Goal: Information Seeking & Learning: Learn about a topic

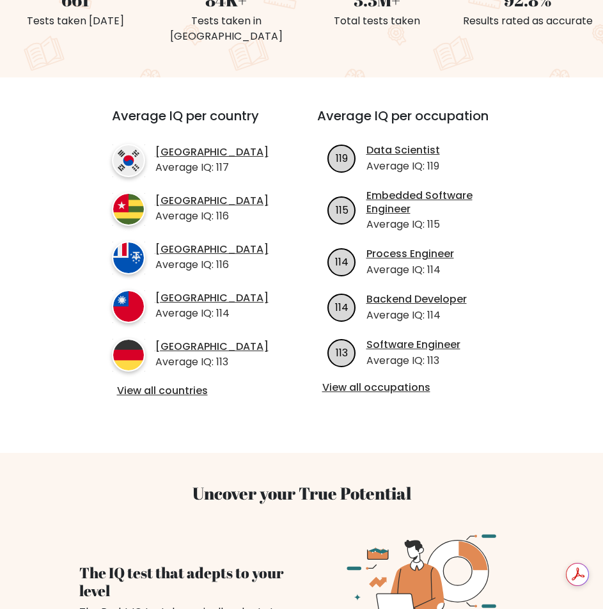
click at [164, 398] on link "View all countries" at bounding box center [191, 390] width 149 height 13
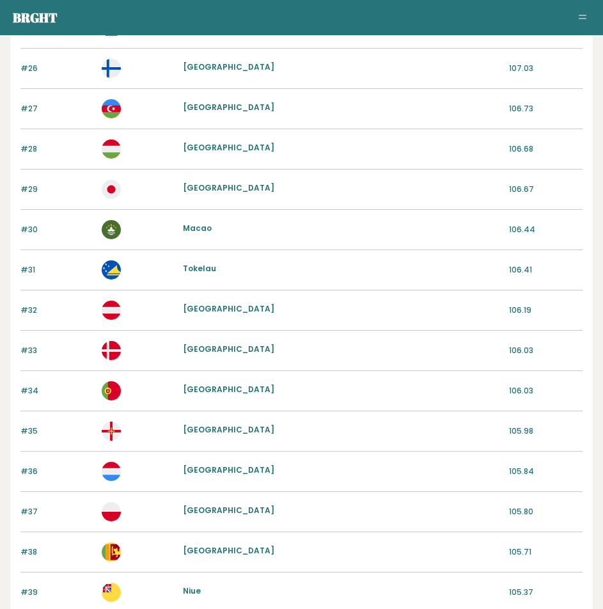
scroll to position [1272, 0]
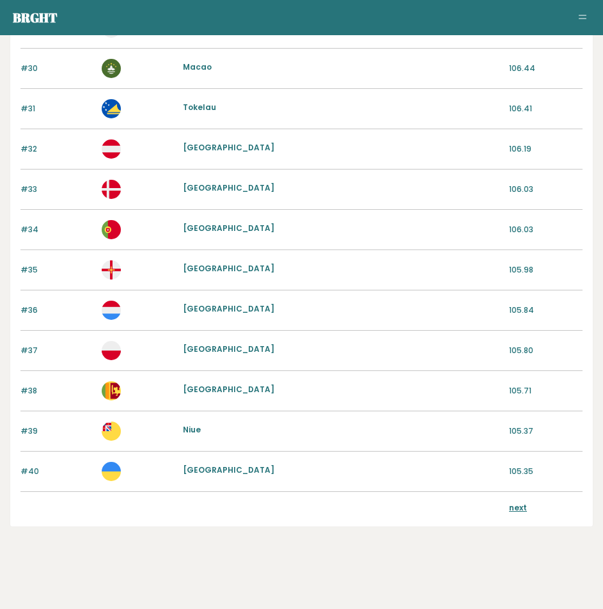
click at [513, 511] on link "next" at bounding box center [518, 507] width 18 height 11
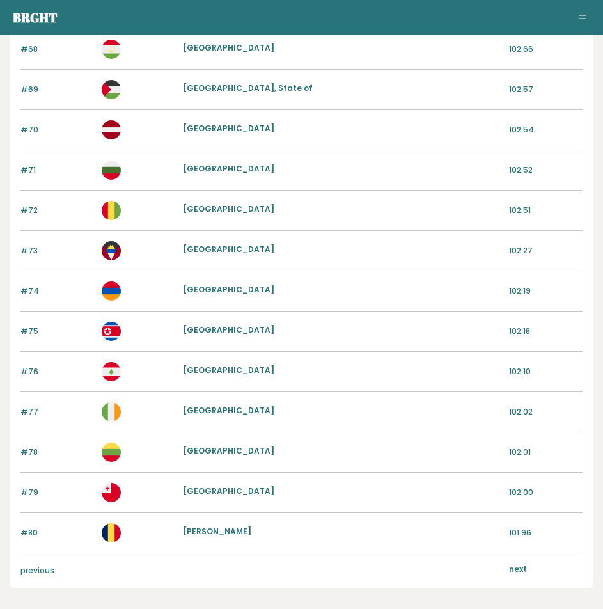
scroll to position [1272, 0]
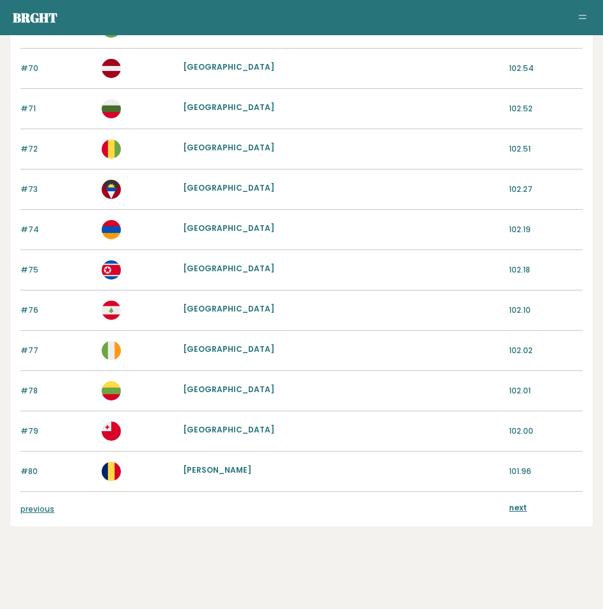
click at [516, 509] on link "next" at bounding box center [518, 507] width 18 height 11
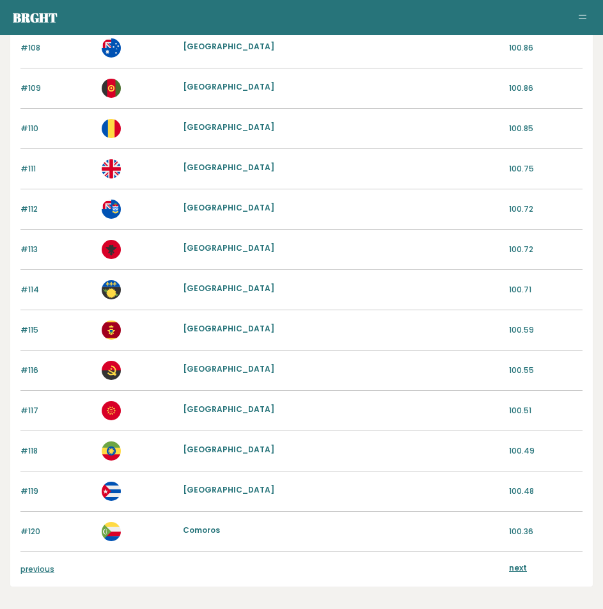
scroll to position [1272, 0]
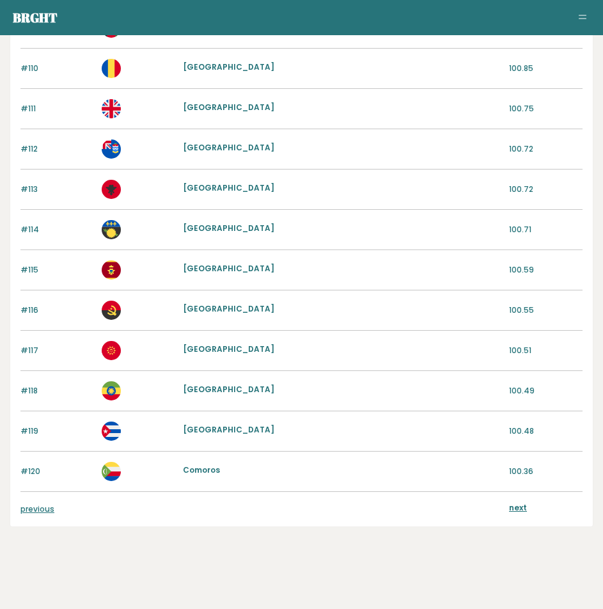
click at [514, 502] on link "next" at bounding box center [518, 507] width 18 height 11
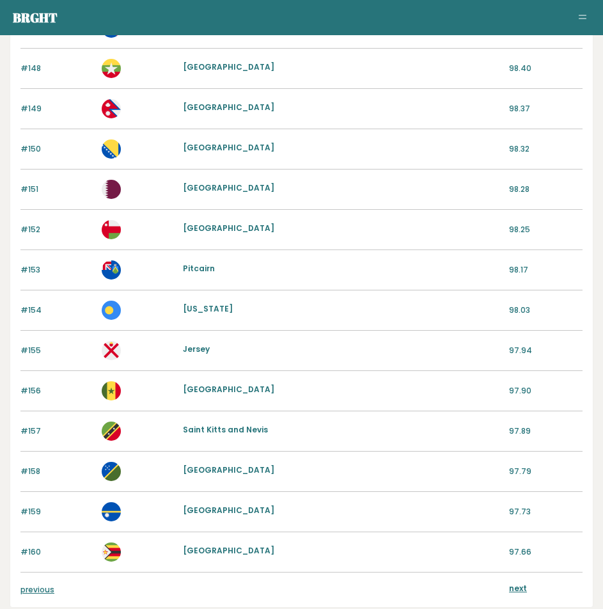
scroll to position [1272, 0]
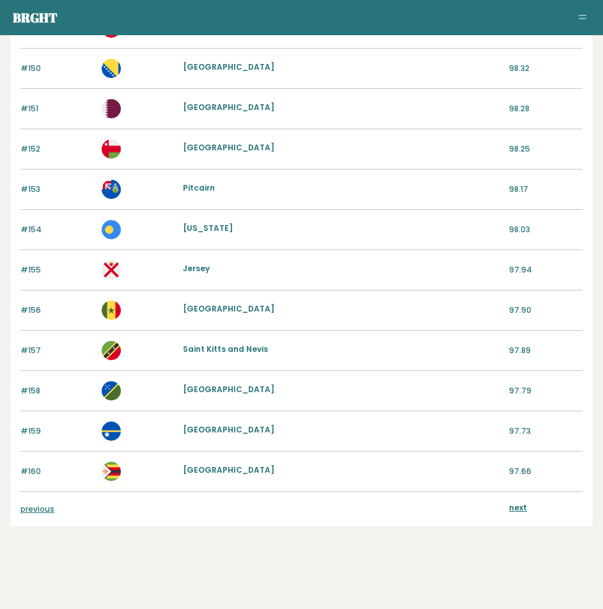
click at [522, 509] on link "next" at bounding box center [518, 507] width 18 height 11
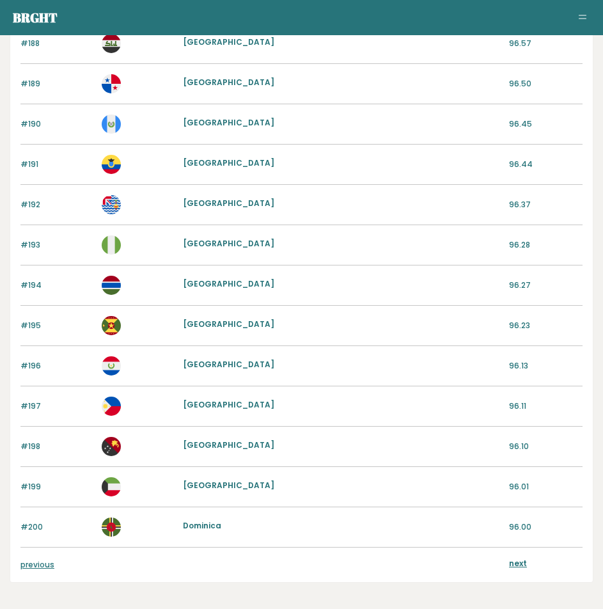
scroll to position [1272, 0]
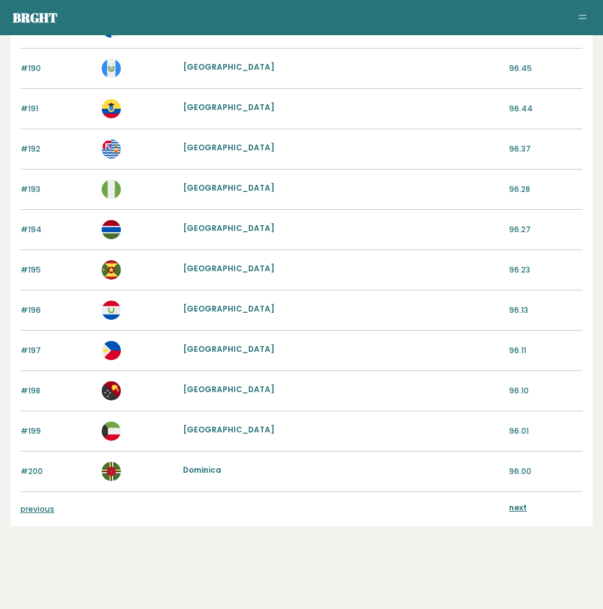
click at [519, 503] on link "next" at bounding box center [518, 507] width 18 height 11
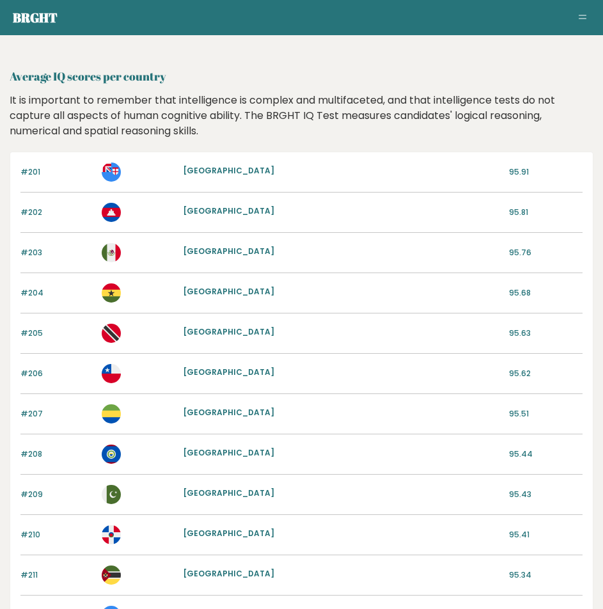
click at [195, 213] on link "[GEOGRAPHIC_DATA]" at bounding box center [228, 210] width 91 height 11
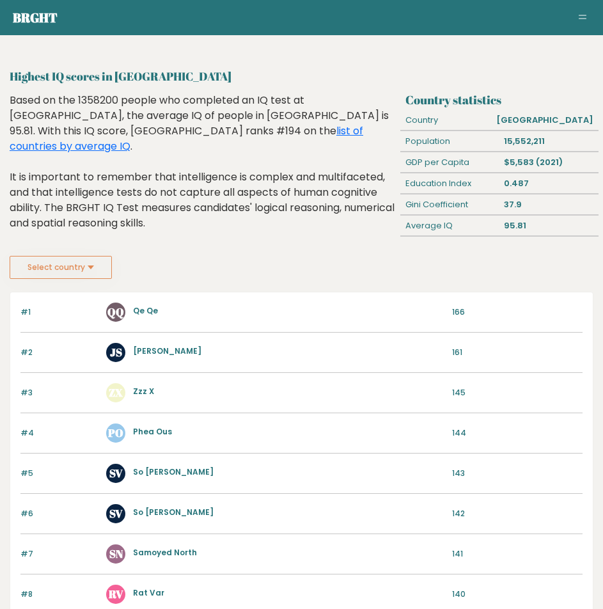
click at [152, 351] on link "Joe Schmoe" at bounding box center [167, 350] width 68 height 11
click at [145, 313] on link "Qe Qe" at bounding box center [145, 310] width 25 height 11
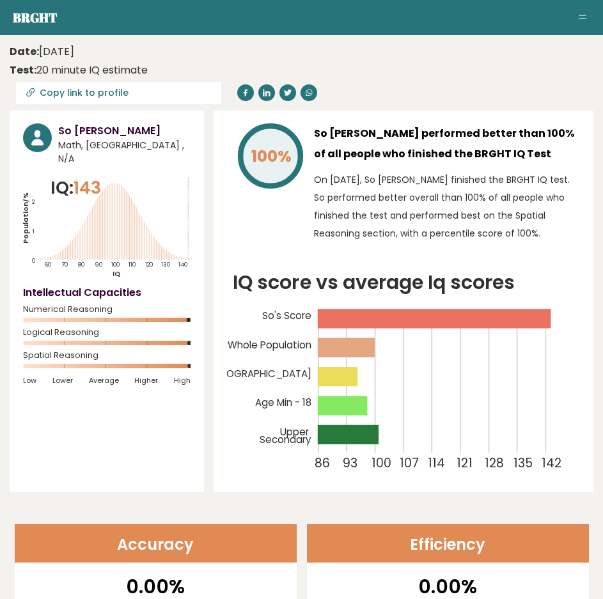
drag, startPoint x: 182, startPoint y: 321, endPoint x: 178, endPoint y: 136, distance: 185.5
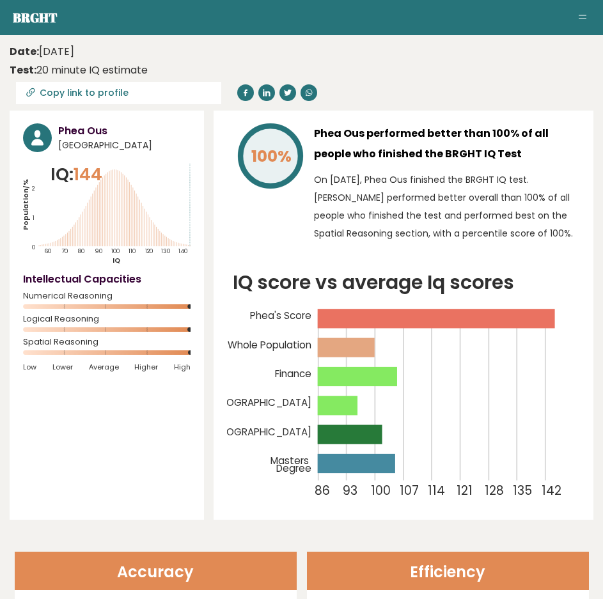
drag, startPoint x: 205, startPoint y: 176, endPoint x: 187, endPoint y: 113, distance: 65.2
drag, startPoint x: 240, startPoint y: 379, endPoint x: 209, endPoint y: 77, distance: 304.1
click at [75, 134] on h3 "Phea Ous" at bounding box center [124, 130] width 132 height 15
drag, startPoint x: 75, startPoint y: 134, endPoint x: 99, endPoint y: 133, distance: 23.1
click at [99, 133] on h3 "Phea Ous" at bounding box center [124, 130] width 132 height 15
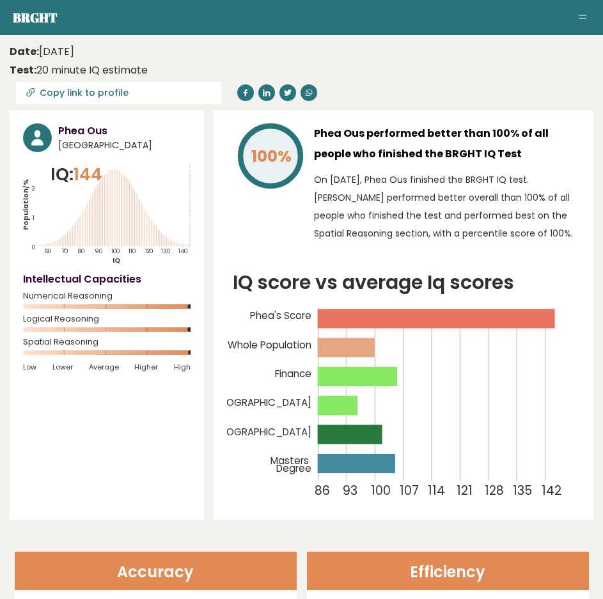
drag, startPoint x: 221, startPoint y: 410, endPoint x: 165, endPoint y: 155, distance: 261.3
click at [75, 125] on h3 "Phea Ous" at bounding box center [124, 130] width 132 height 15
copy div "Phea Ous"
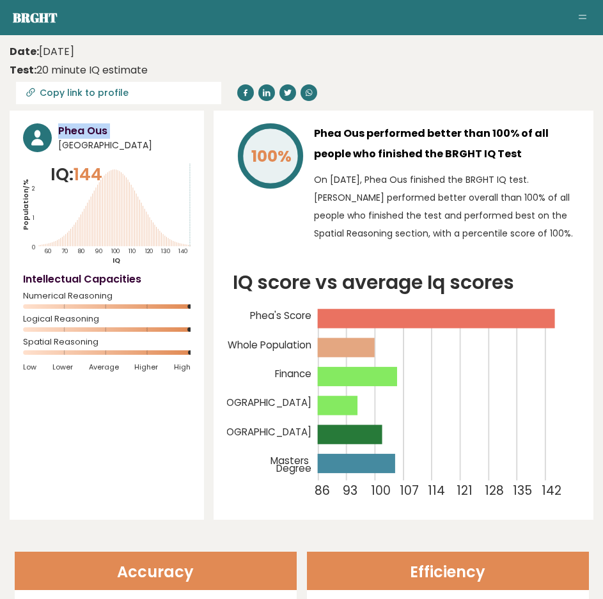
copy div "Phea Ous"
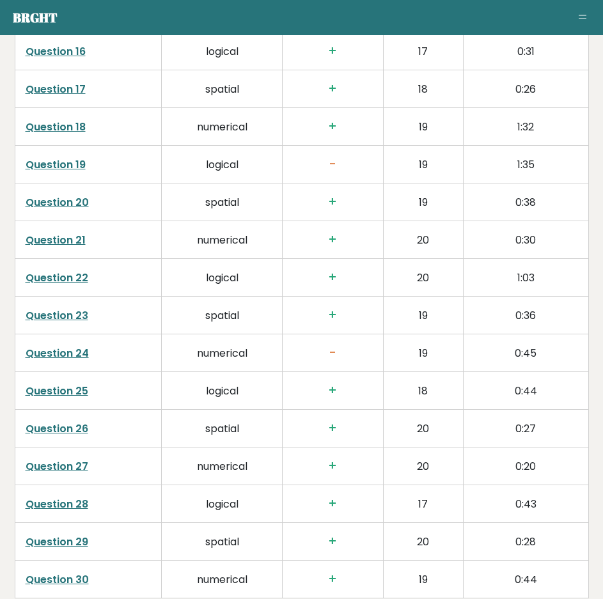
drag, startPoint x: 469, startPoint y: 178, endPoint x: 297, endPoint y: 115, distance: 183.1
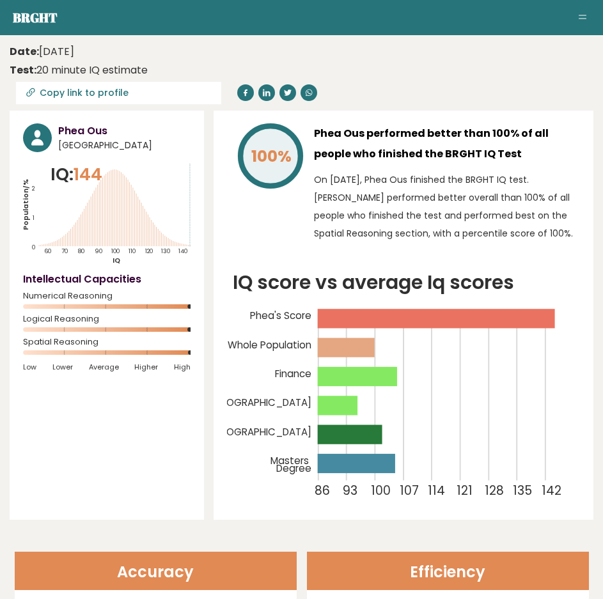
drag, startPoint x: 326, startPoint y: 390, endPoint x: 239, endPoint y: 182, distance: 225.9
click at [463, 170] on div "Phea Ous performed better than 100% of all people who finished the BRGHT IQ Tes…" at bounding box center [447, 185] width 266 height 125
click at [355, 223] on p "On May 18, 2023, Phea Ous finished the BRGHT IQ test. Phea performed better ove…" at bounding box center [447, 207] width 266 height 72
drag, startPoint x: 349, startPoint y: 179, endPoint x: 293, endPoint y: 166, distance: 57.1
click at [56, 50] on time "Date: May 18, 2023" at bounding box center [42, 51] width 65 height 15
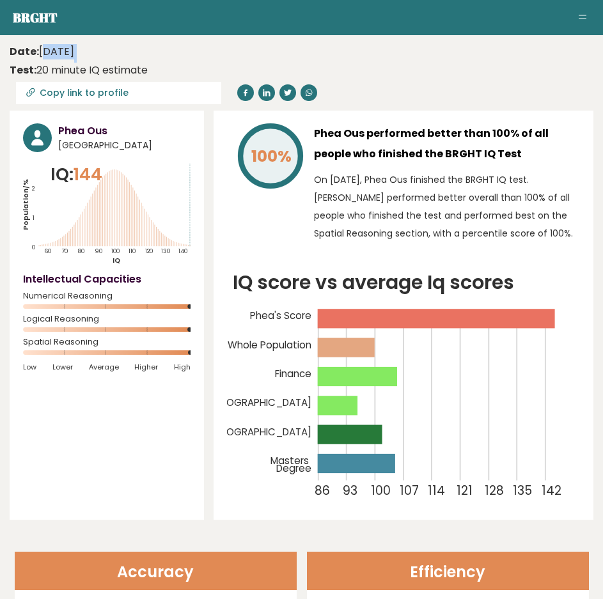
drag, startPoint x: 56, startPoint y: 50, endPoint x: 93, endPoint y: 59, distance: 37.7
click at [93, 59] on div "Date: May 18, 2023 Test: 20 minute IQ estimate" at bounding box center [292, 61] width 565 height 34
drag, startPoint x: 93, startPoint y: 59, endPoint x: 47, endPoint y: 51, distance: 46.2
click at [47, 51] on div "Date: May 18, 2023 Test: 20 minute IQ estimate" at bounding box center [292, 61] width 565 height 34
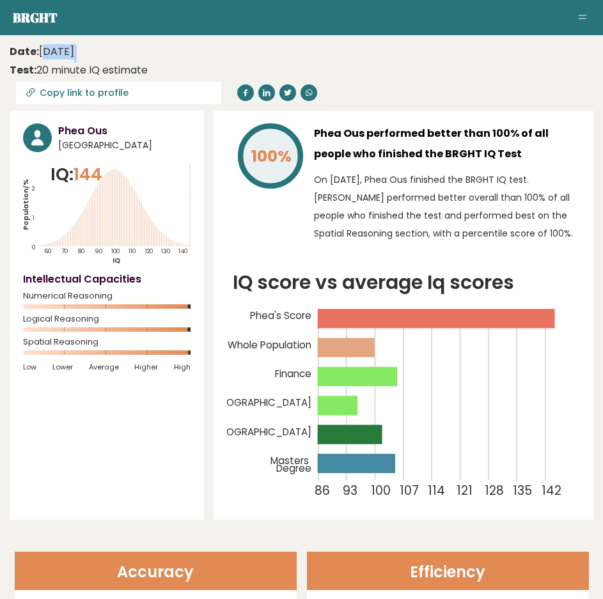
click at [47, 51] on time "Date: May 18, 2023" at bounding box center [42, 51] width 65 height 15
drag, startPoint x: 47, startPoint y: 51, endPoint x: 95, endPoint y: 59, distance: 48.1
click at [95, 59] on div "Date: May 18, 2023 Test: 20 minute IQ estimate" at bounding box center [292, 61] width 565 height 34
click at [374, 171] on div "Phea Ous performed better than 100% of all people who finished the BRGHT IQ Tes…" at bounding box center [447, 185] width 266 height 125
click at [24, 21] on link "Brght" at bounding box center [35, 17] width 45 height 17
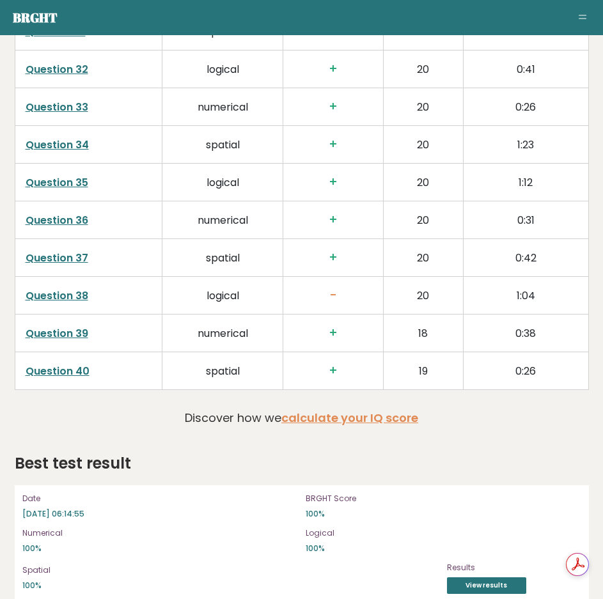
drag, startPoint x: 227, startPoint y: 136, endPoint x: 208, endPoint y: 401, distance: 265.5
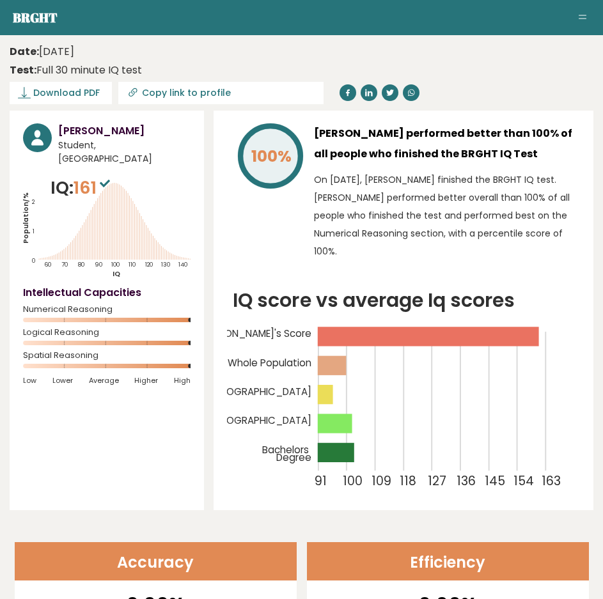
drag, startPoint x: 207, startPoint y: 400, endPoint x: 159, endPoint y: 63, distance: 340.6
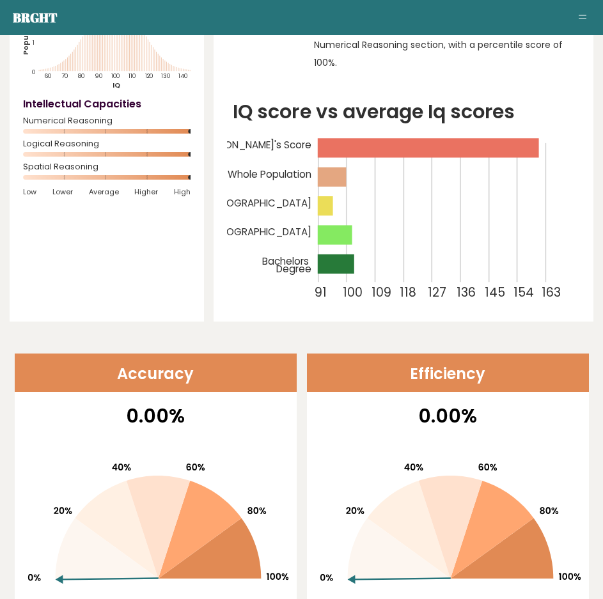
scroll to position [15, 0]
